Goal: Check status: Check status

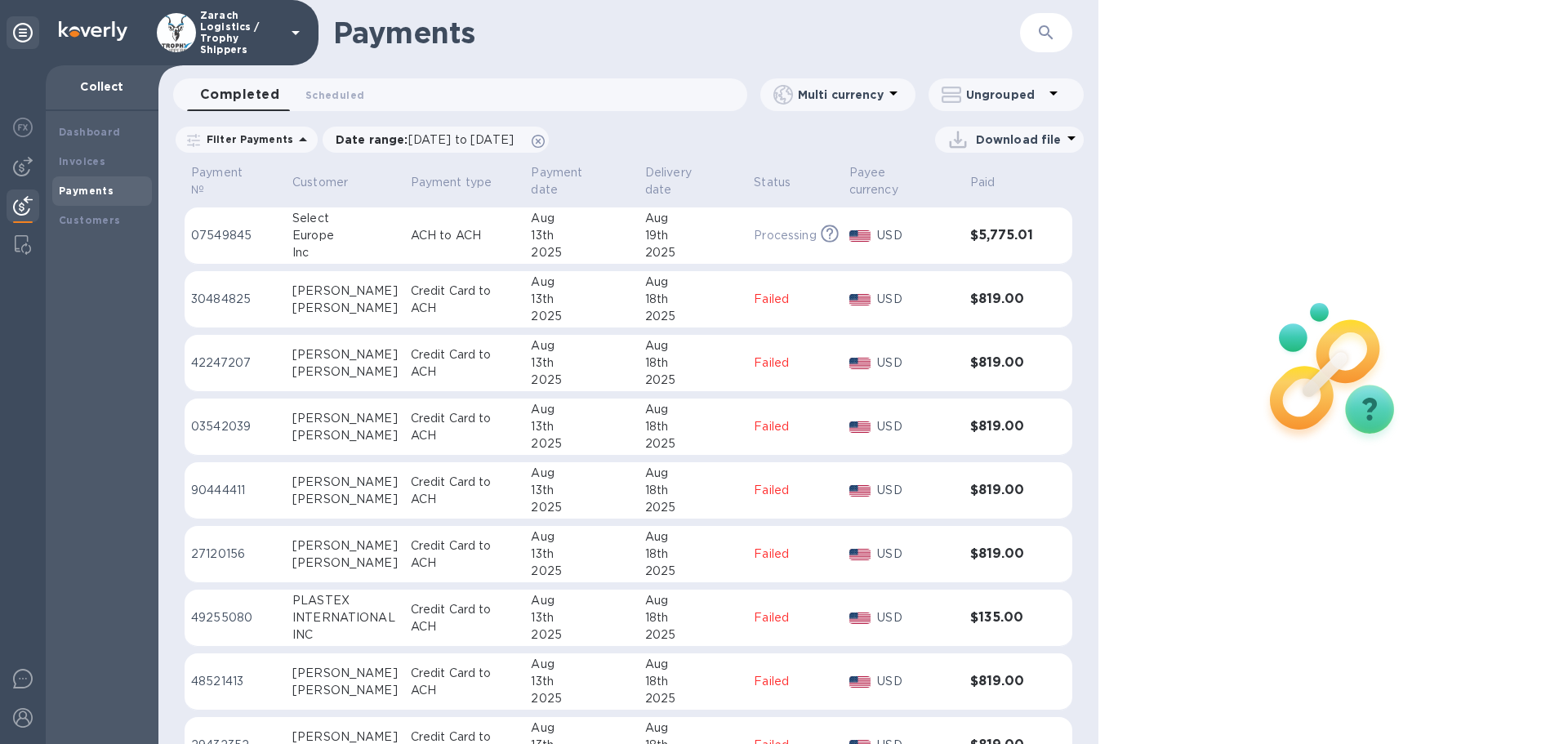
scroll to position [408, 0]
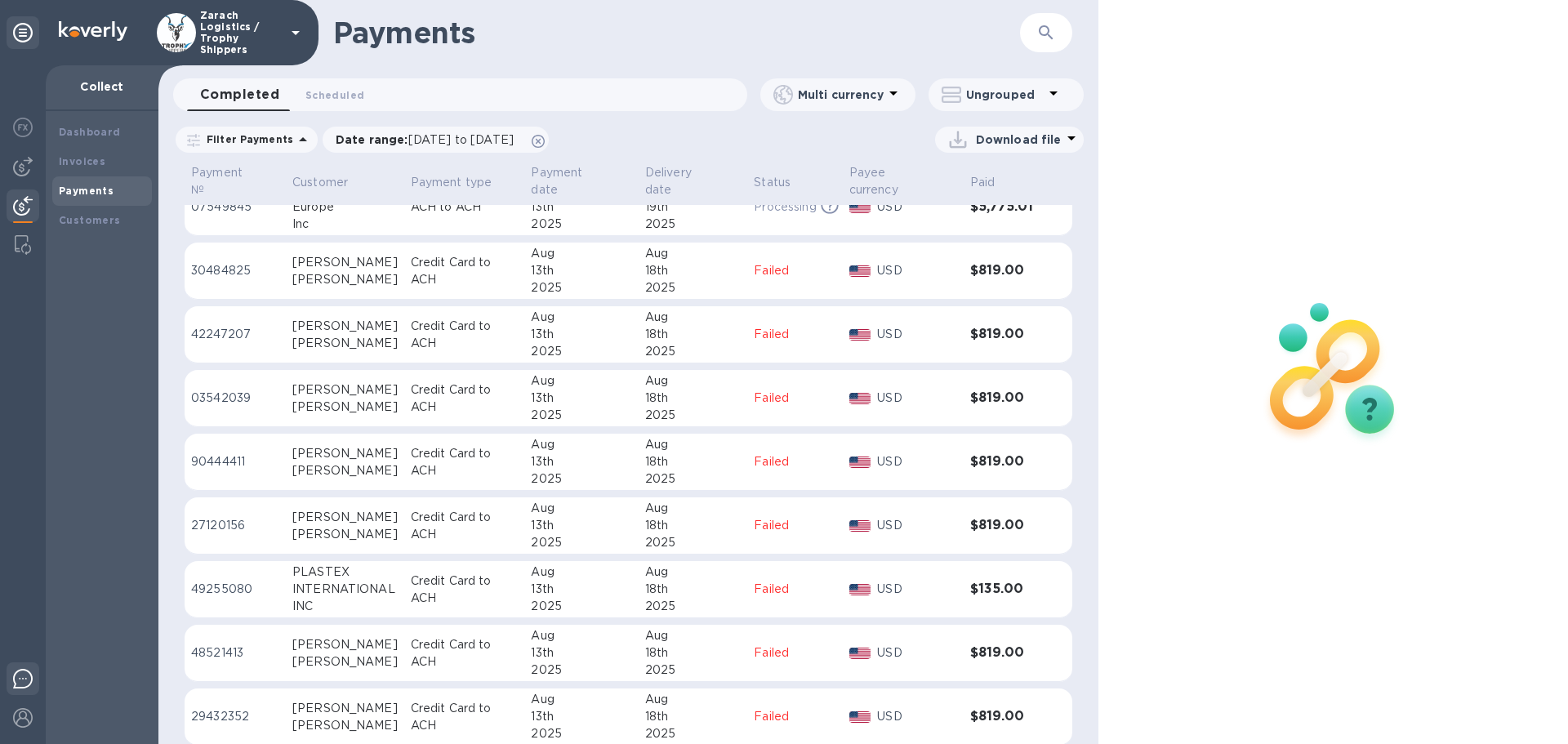
click at [19, 674] on img at bounding box center [23, 678] width 19 height 19
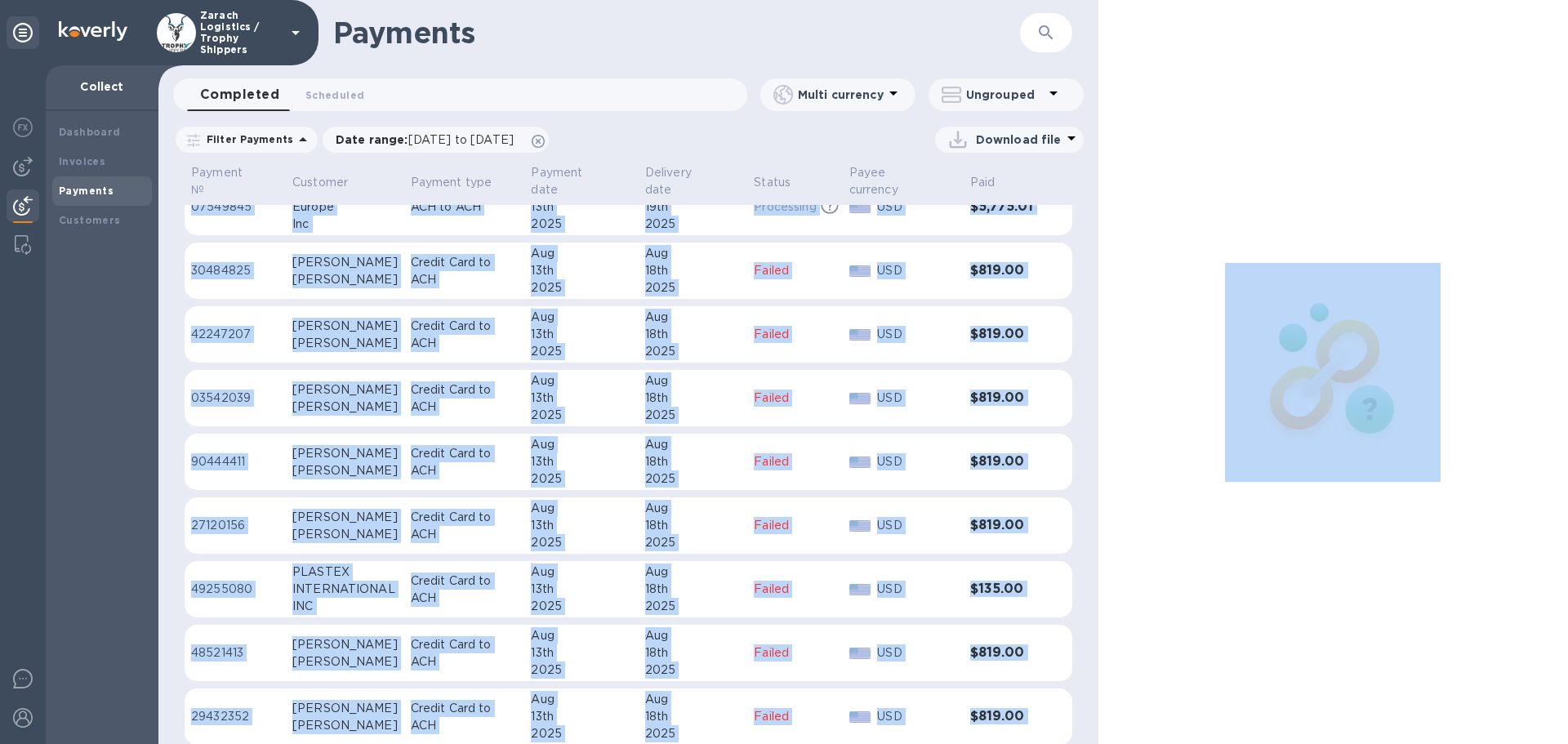
drag, startPoint x: 1091, startPoint y: 325, endPoint x: 1099, endPoint y: 205, distance: 120.3
click at [1099, 205] on div "Payments ​ Completed 0 Scheduled 0 Multi currency Ungrouped Filter Payments Dat…" at bounding box center [863, 372] width 1410 height 744
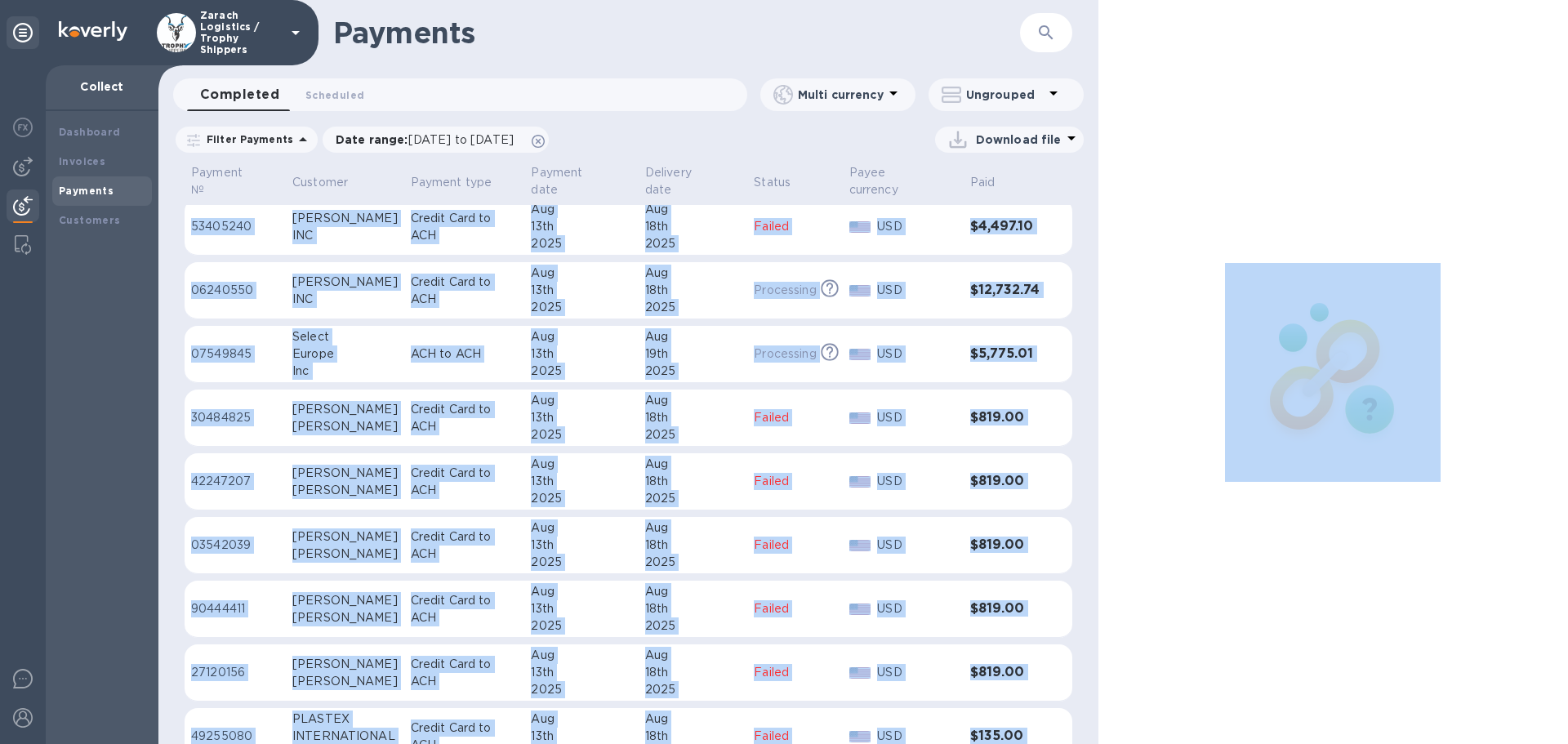
scroll to position [192, 0]
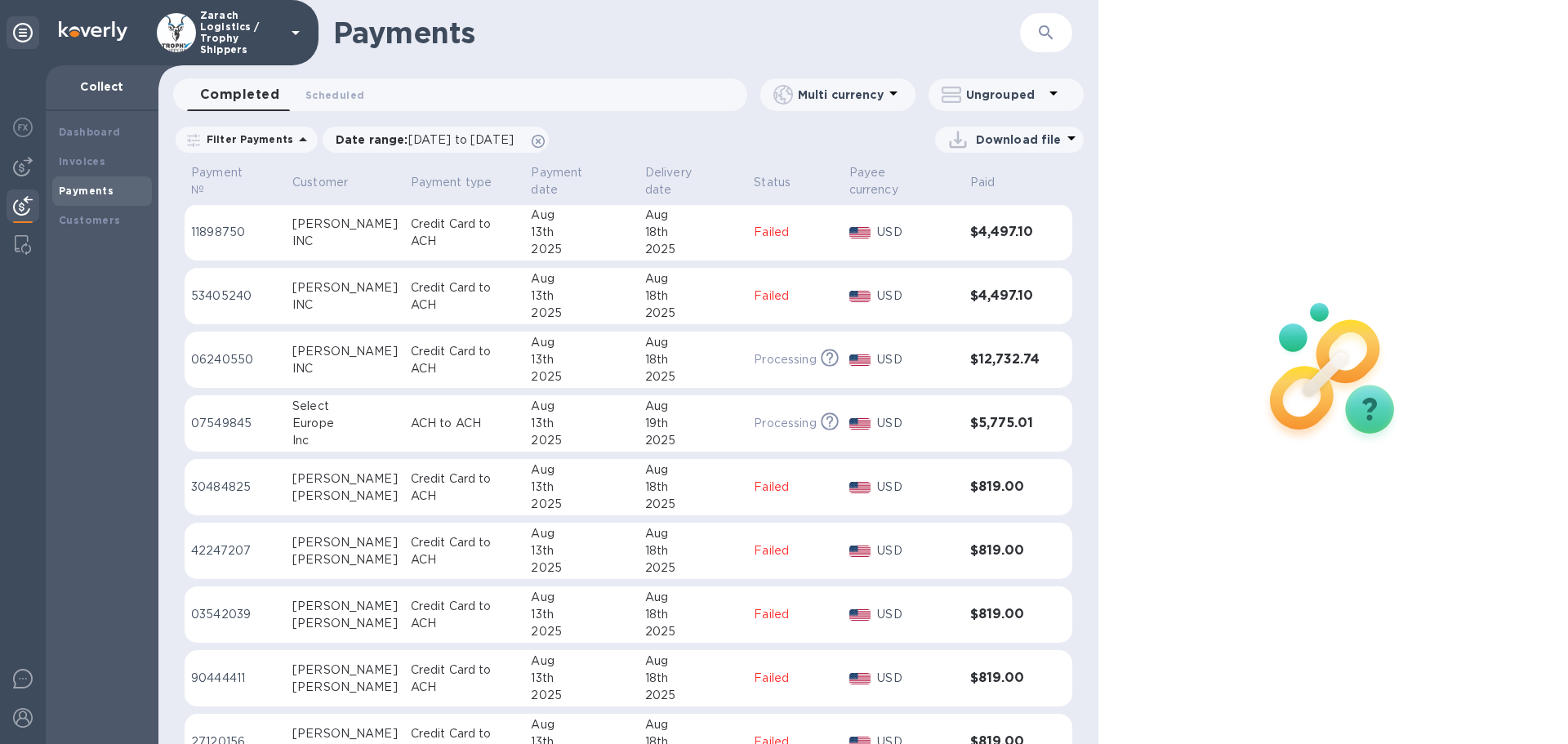
click at [224, 419] on p "07549845" at bounding box center [236, 423] width 89 height 17
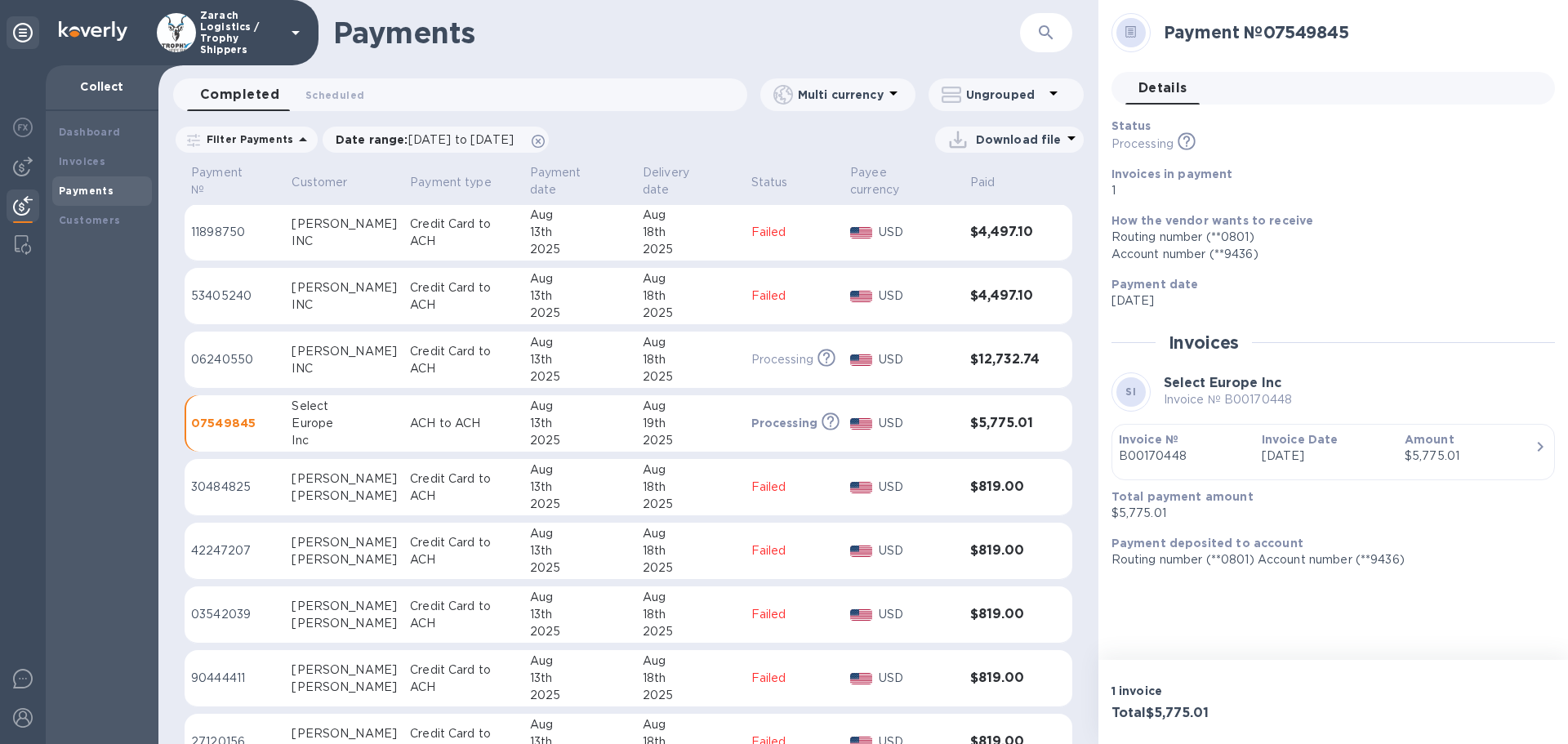
click at [1147, 309] on p "[DATE]" at bounding box center [1326, 300] width 430 height 17
click at [1163, 298] on p "[DATE]" at bounding box center [1326, 300] width 430 height 17
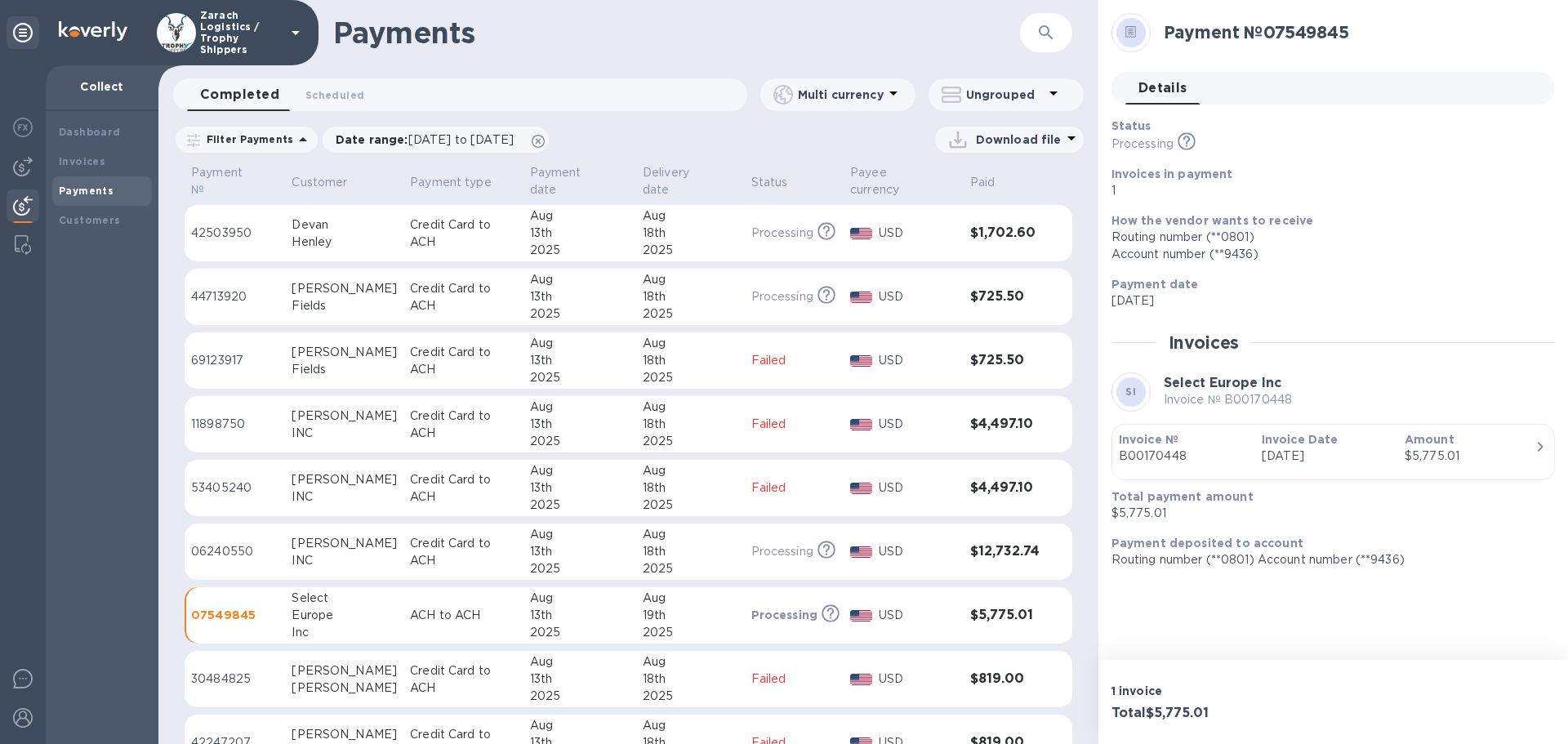
click at [205, 233] on p "42503950" at bounding box center [235, 233] width 88 height 17
